Goal: Task Accomplishment & Management: Complete application form

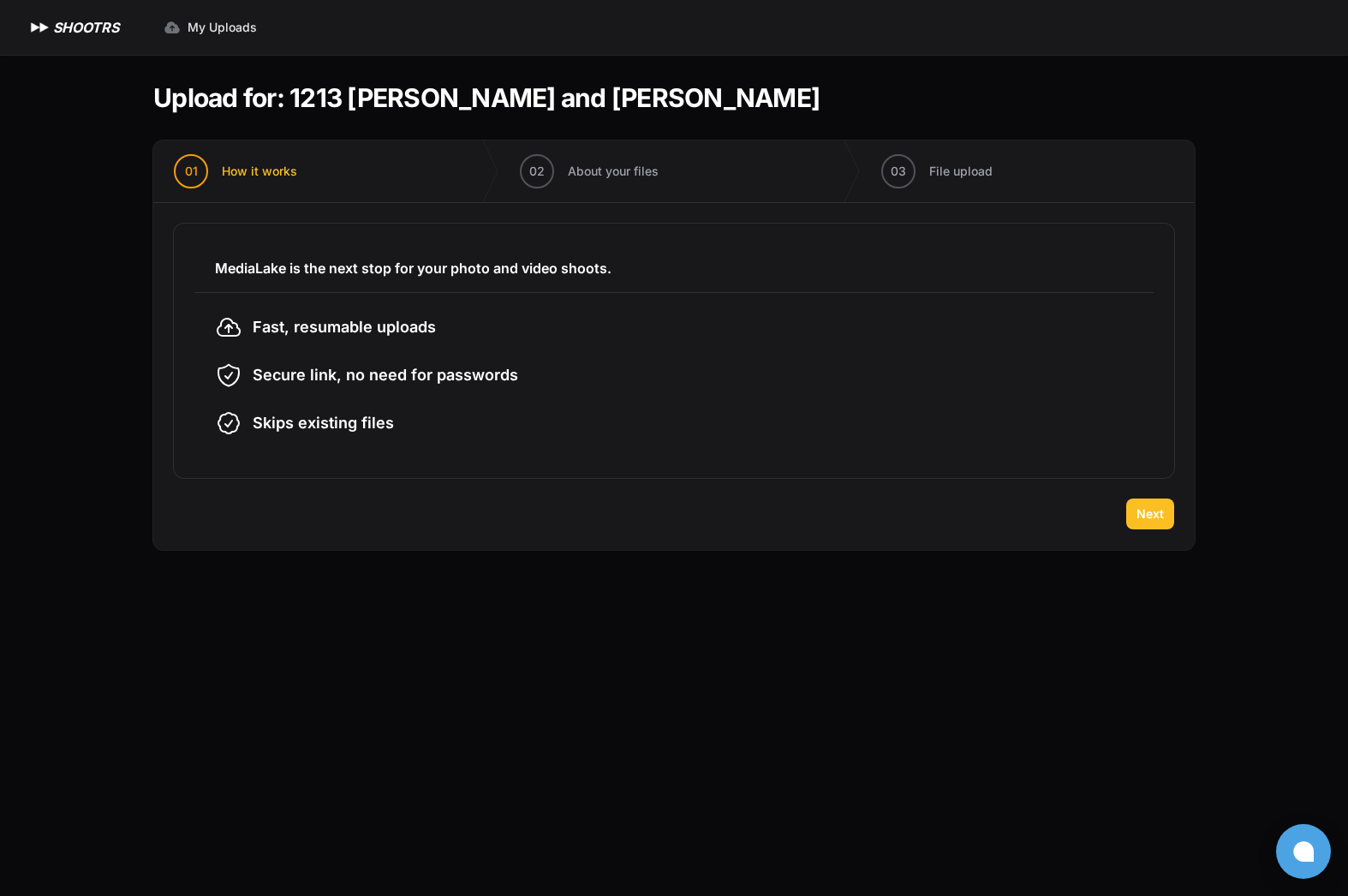
click at [1138, 522] on span "Next" at bounding box center [1150, 513] width 28 height 17
type input "**********"
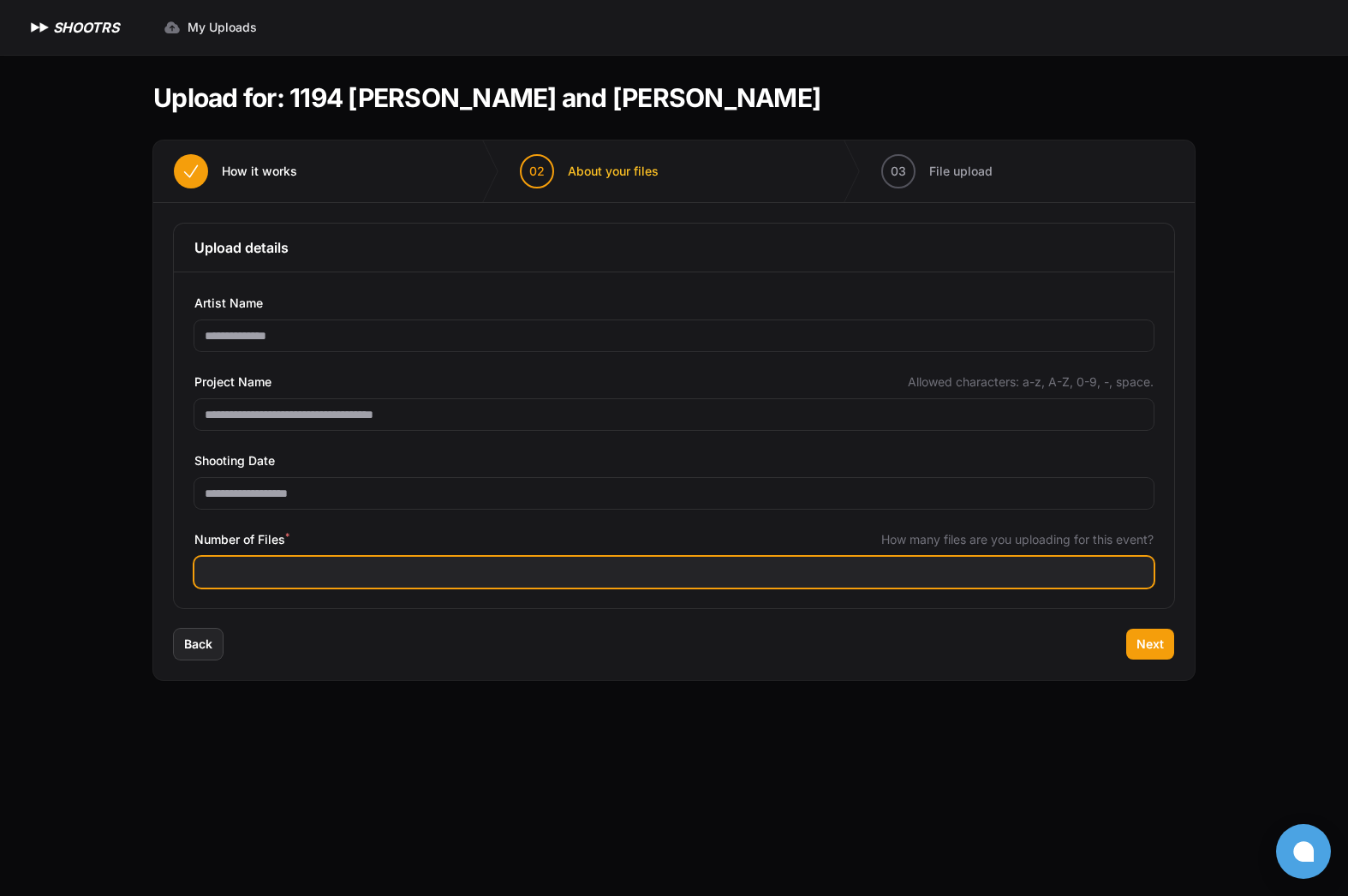
click at [343, 572] on input "Number of Files *" at bounding box center [673, 572] width 959 height 31
type input "***"
